Goal: Navigation & Orientation: Find specific page/section

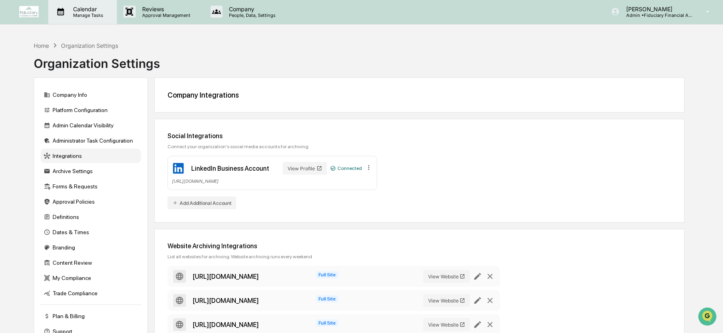
click at [92, 8] on p "Calendar" at bounding box center [87, 9] width 41 height 7
click at [30, 9] on img at bounding box center [28, 11] width 19 height 11
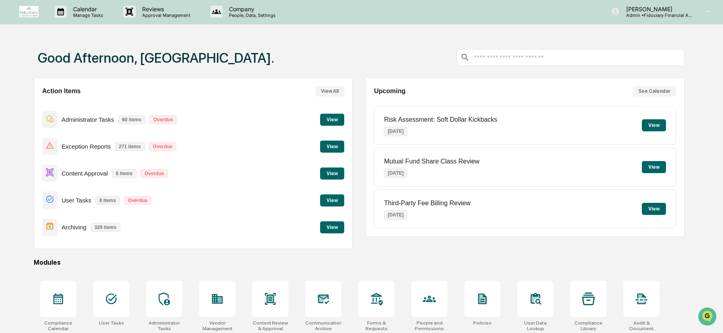
click at [330, 173] on button "View" at bounding box center [332, 173] width 24 height 12
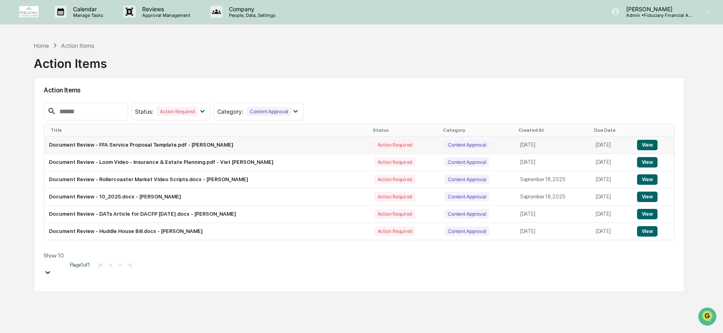
click at [647, 141] on button "View" at bounding box center [647, 145] width 20 height 10
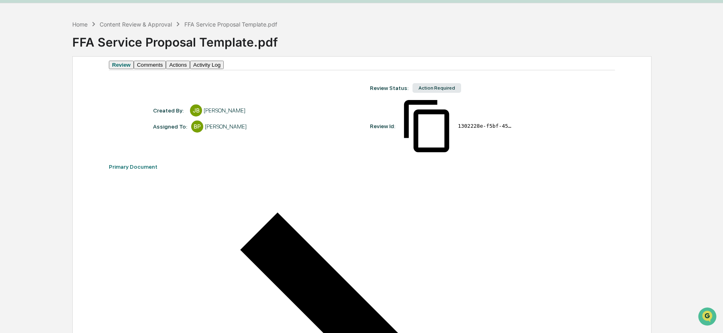
scroll to position [19, 0]
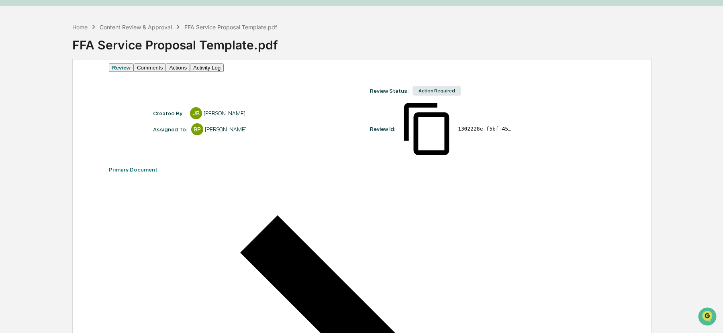
click at [190, 72] on button "Actions" at bounding box center [178, 67] width 24 height 8
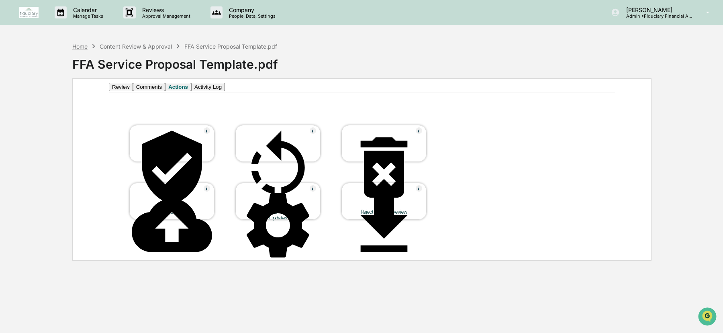
click at [80, 43] on div "Home" at bounding box center [79, 46] width 15 height 7
